Goal: Register for event/course

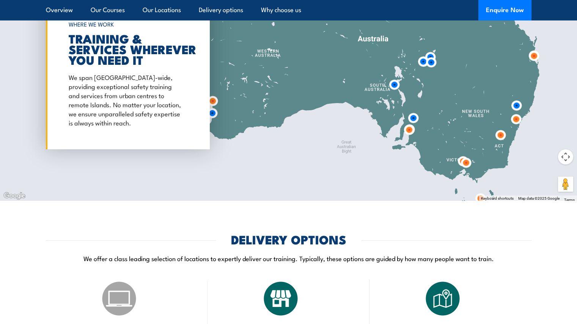
scroll to position [1139, 0]
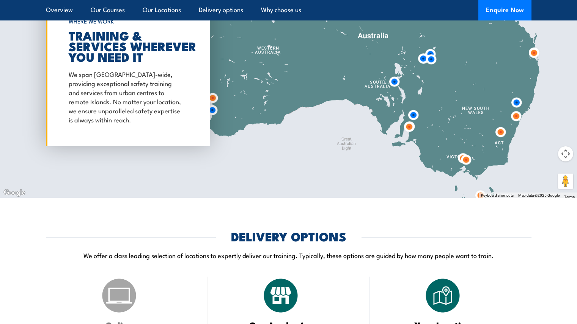
click at [409, 117] on img at bounding box center [409, 127] width 20 height 20
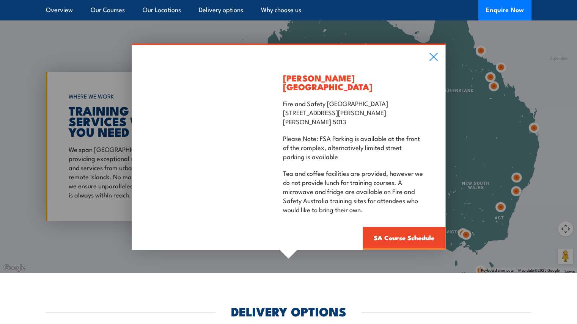
scroll to position [1047, 0]
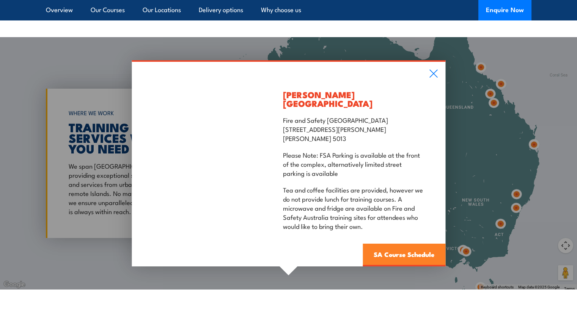
click at [403, 245] on link "SA Course Schedule" at bounding box center [403, 255] width 83 height 23
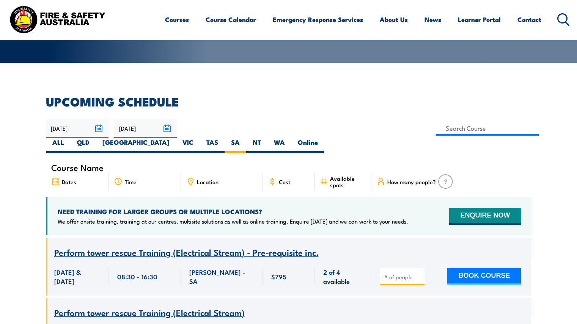
scroll to position [168, 0]
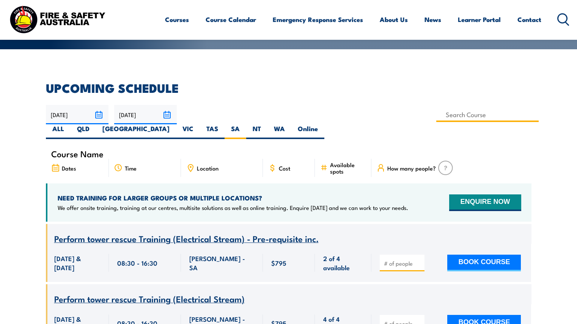
click at [436, 119] on input at bounding box center [487, 114] width 103 height 15
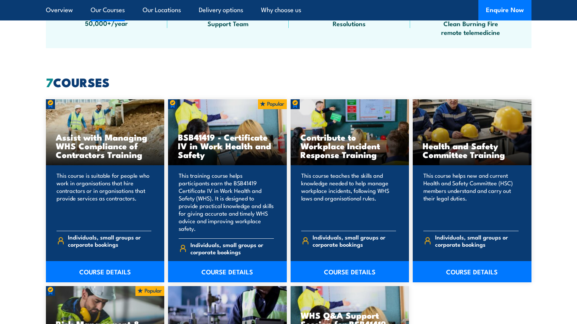
scroll to position [554, 0]
